Goal: Check status: Check status

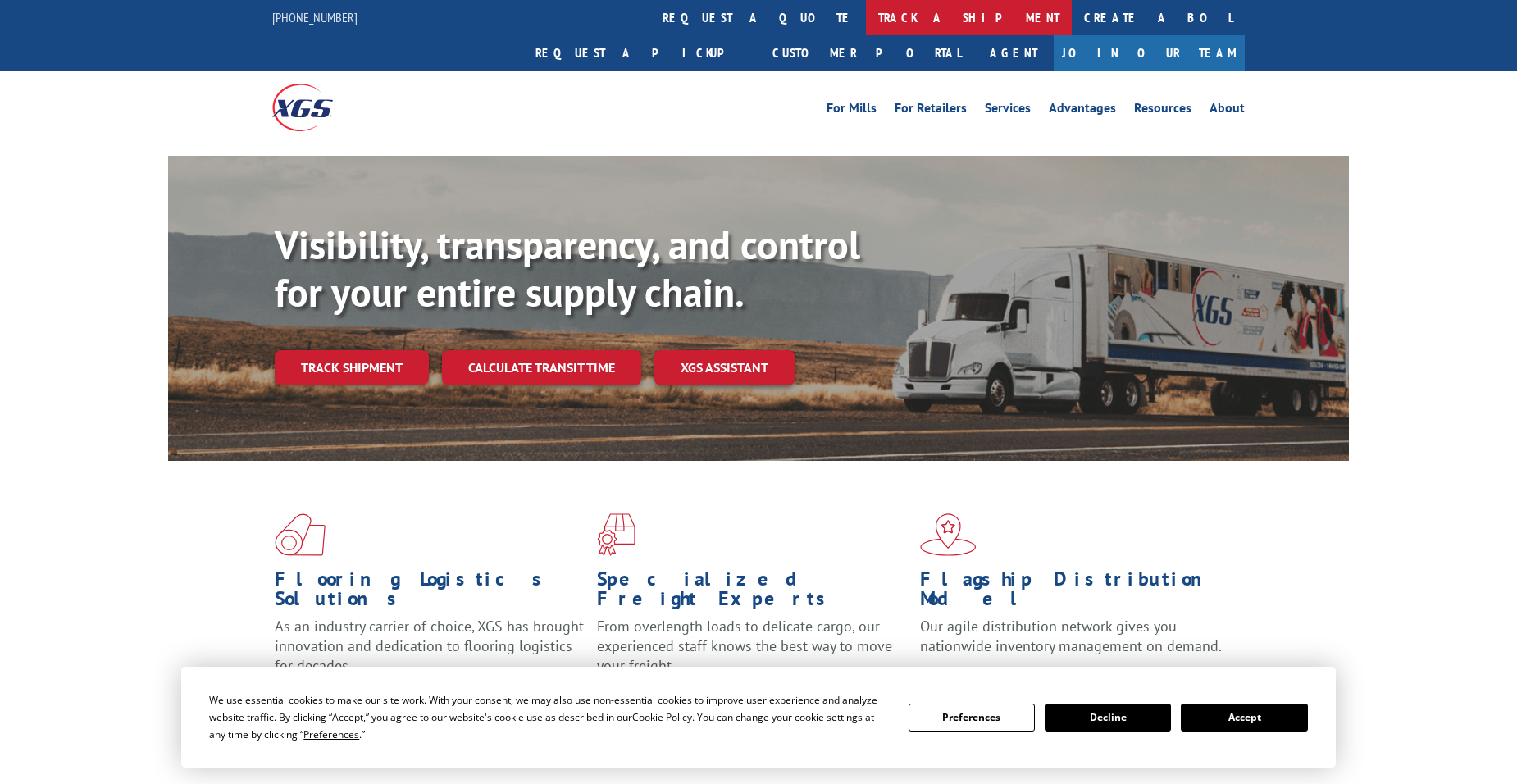
click at [866, 14] on link "track a shipment" at bounding box center [969, 17] width 206 height 35
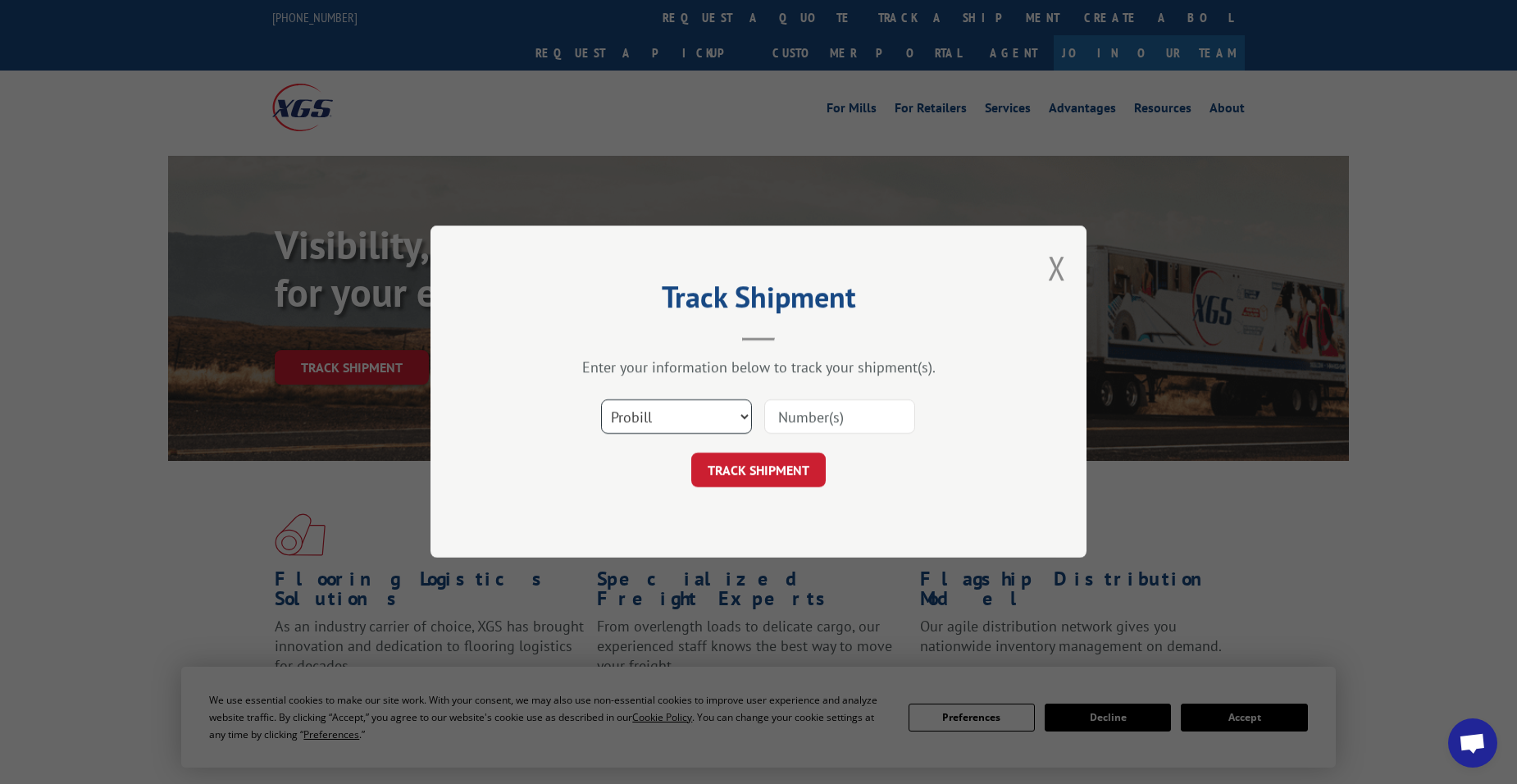
click at [679, 412] on select "Select category... Probill BOL PO" at bounding box center [676, 417] width 151 height 34
select select "bol"
click at [601, 400] on select "Select category... Probill BOL PO" at bounding box center [676, 417] width 151 height 34
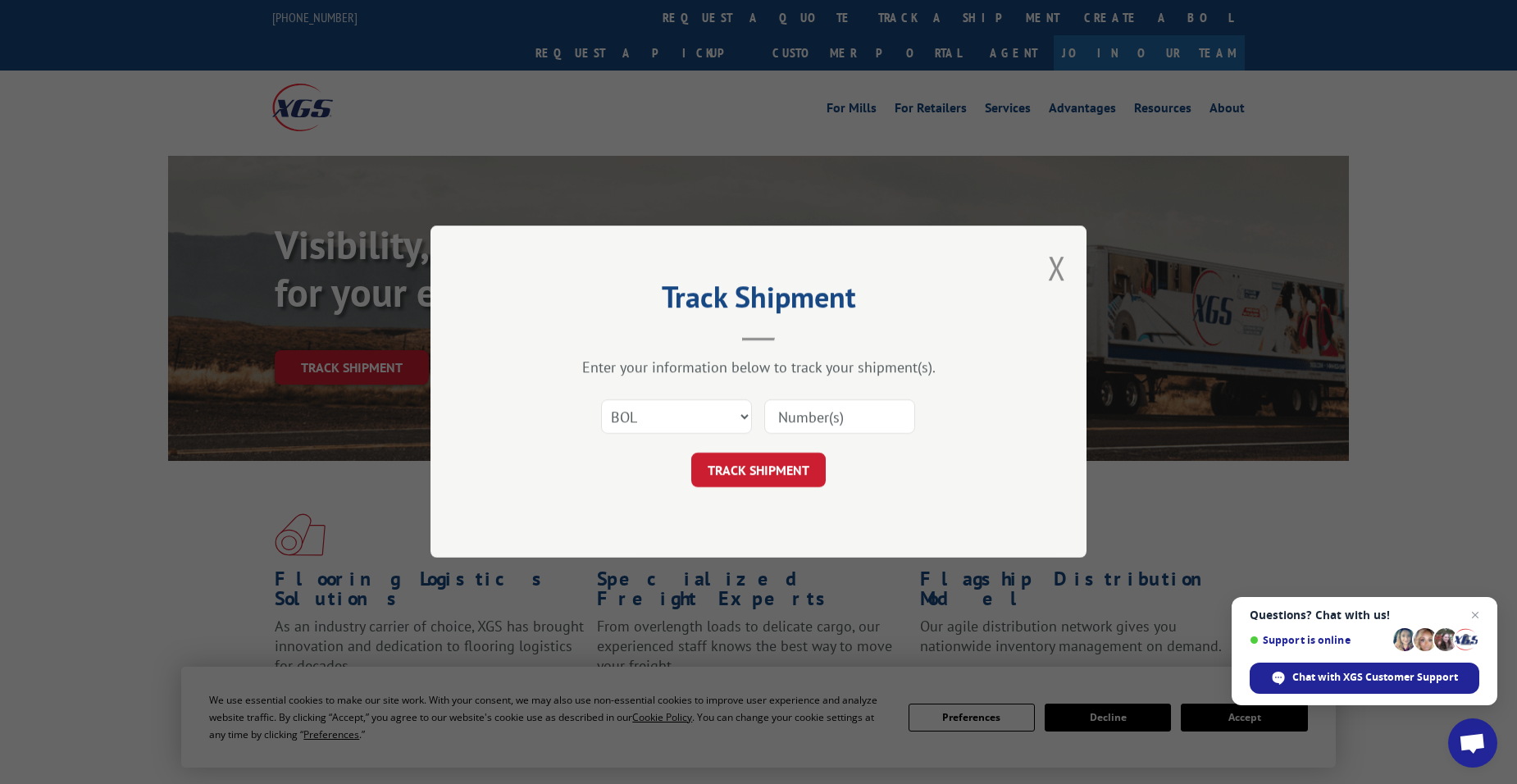
paste input "5513874"
type input "5513874"
click at [762, 481] on button "TRACK SHIPMENT" at bounding box center [758, 470] width 134 height 34
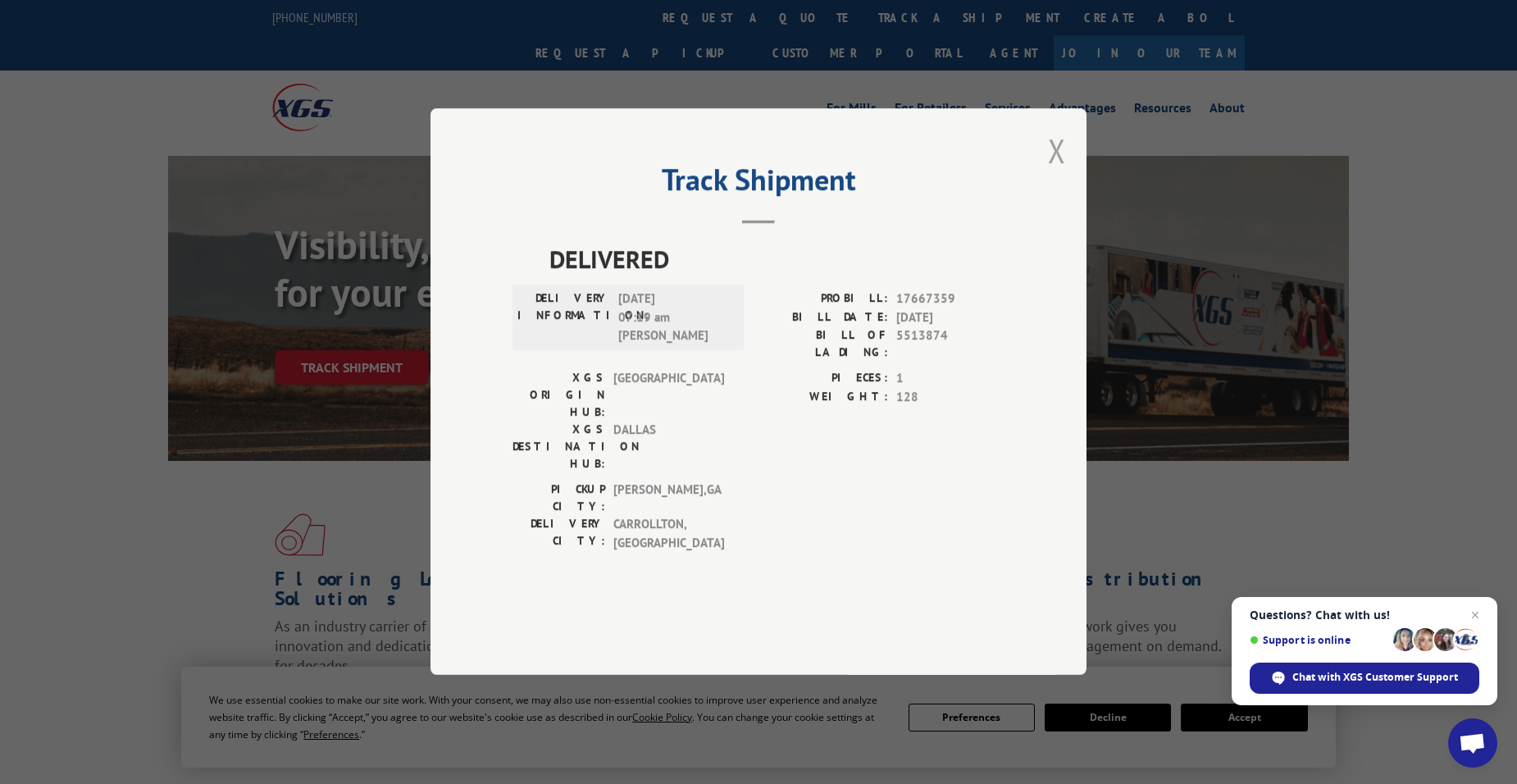
click at [1057, 172] on button "Close modal" at bounding box center [1056, 151] width 18 height 44
